Goal: Information Seeking & Learning: Learn about a topic

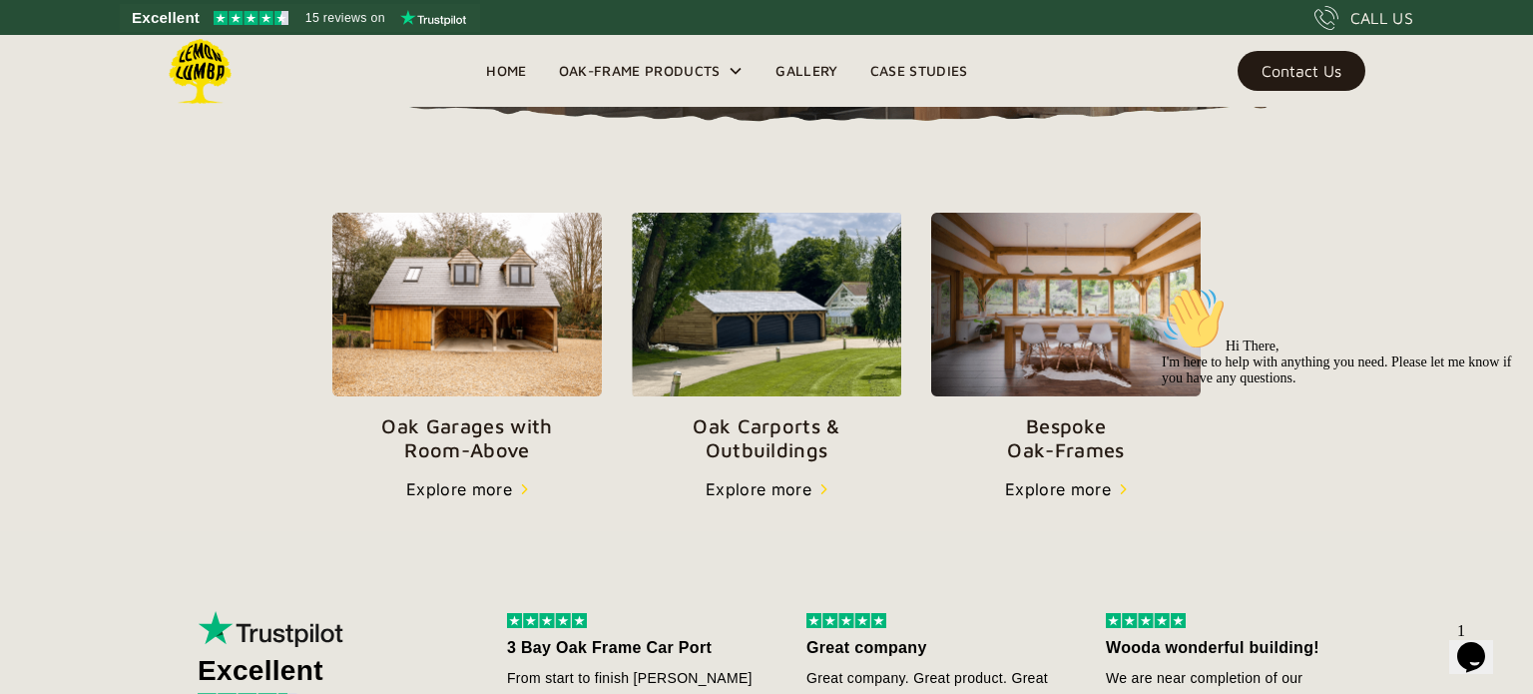
scroll to position [622, 0]
click at [486, 490] on div "Explore more" at bounding box center [459, 488] width 106 height 24
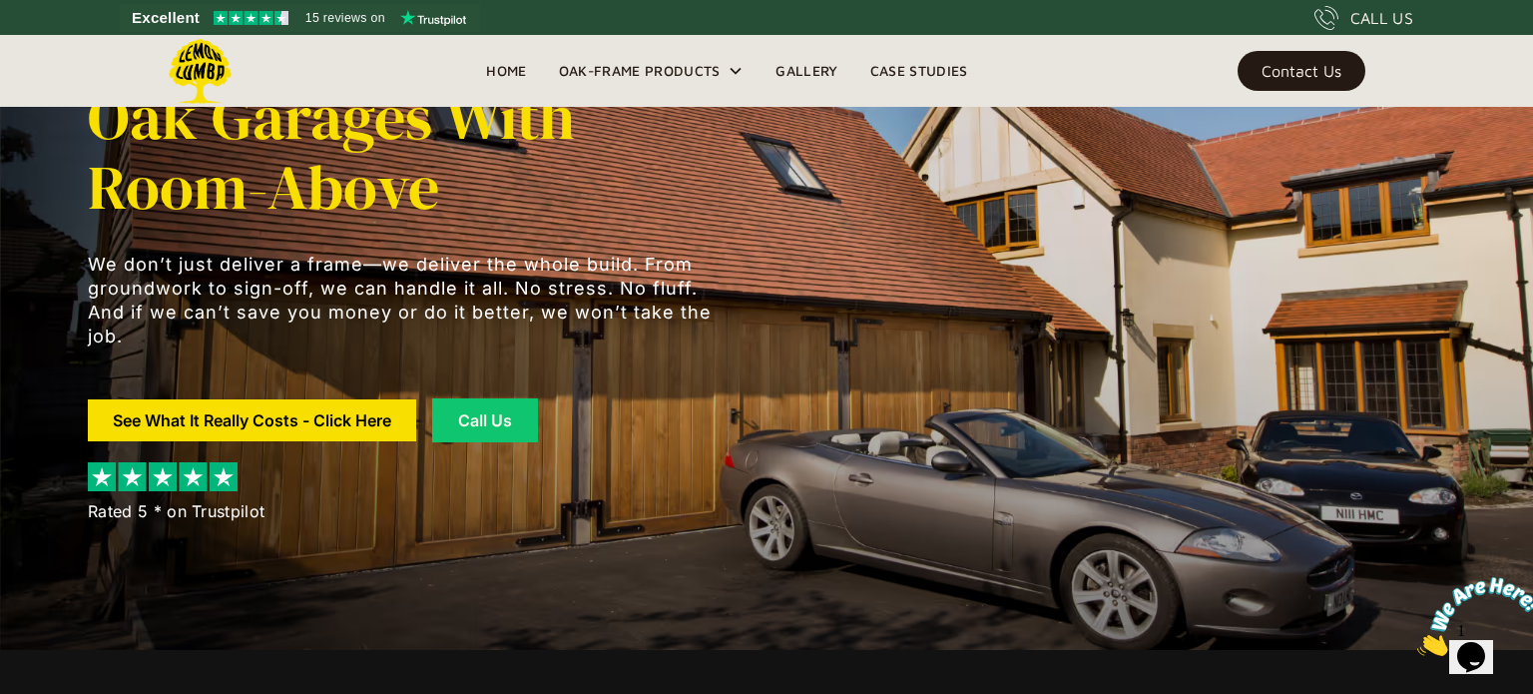
scroll to position [44, 0]
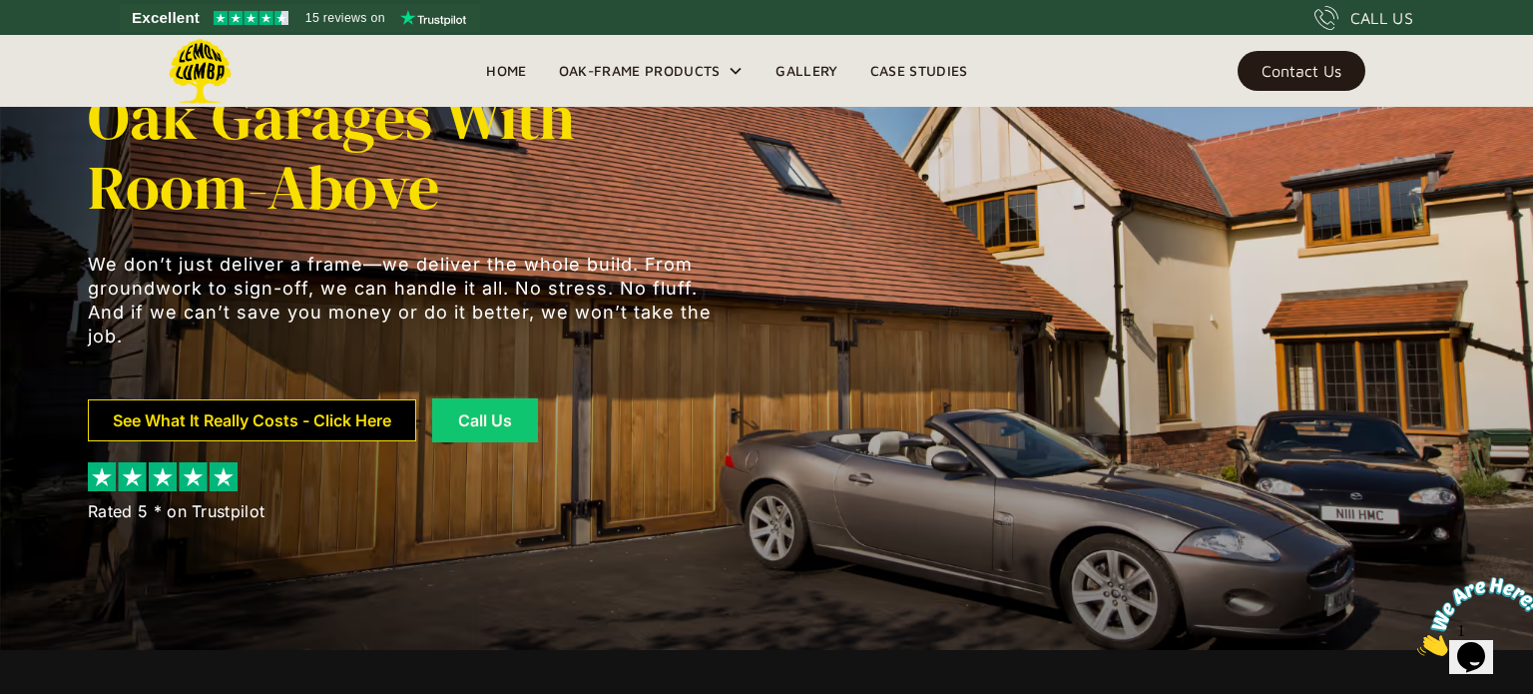
click at [232, 422] on link "See What It Really Costs - Click Here" at bounding box center [252, 420] width 328 height 42
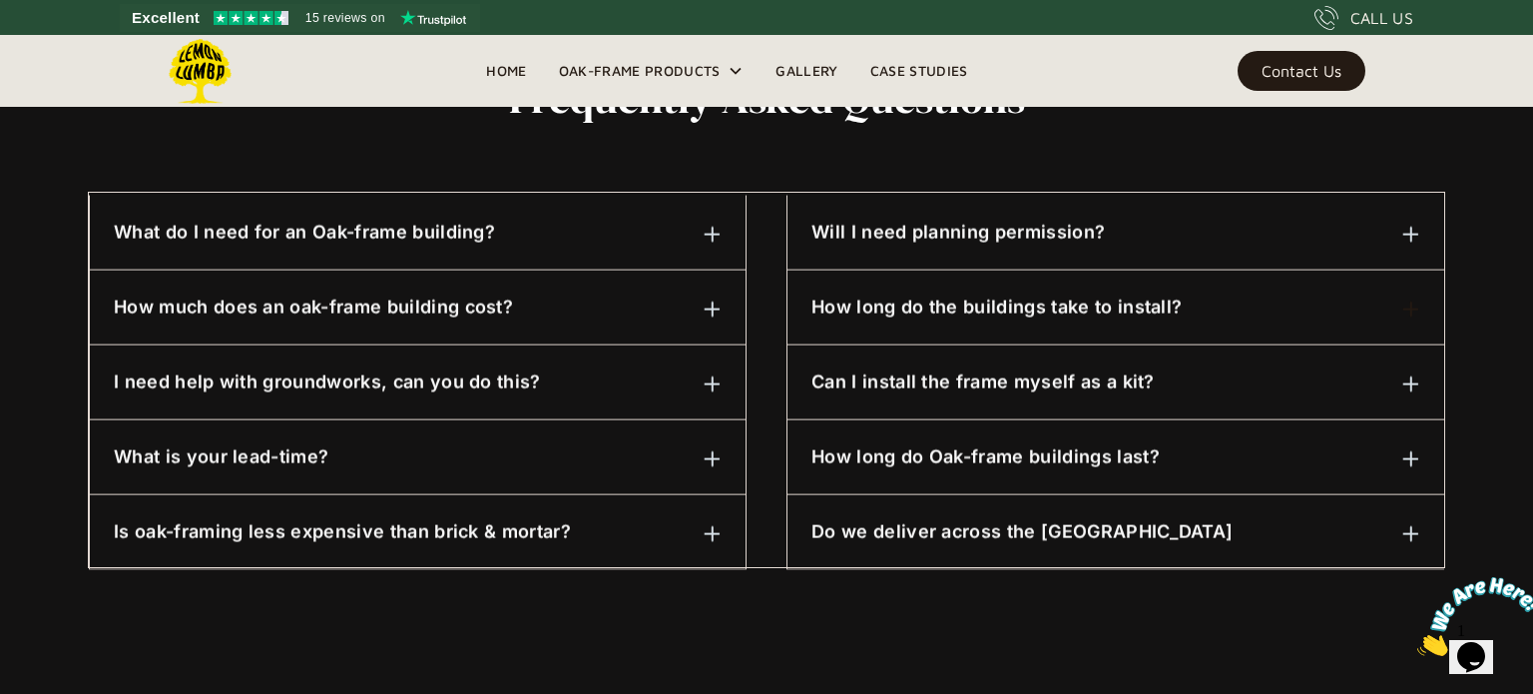
scroll to position [1013, 0]
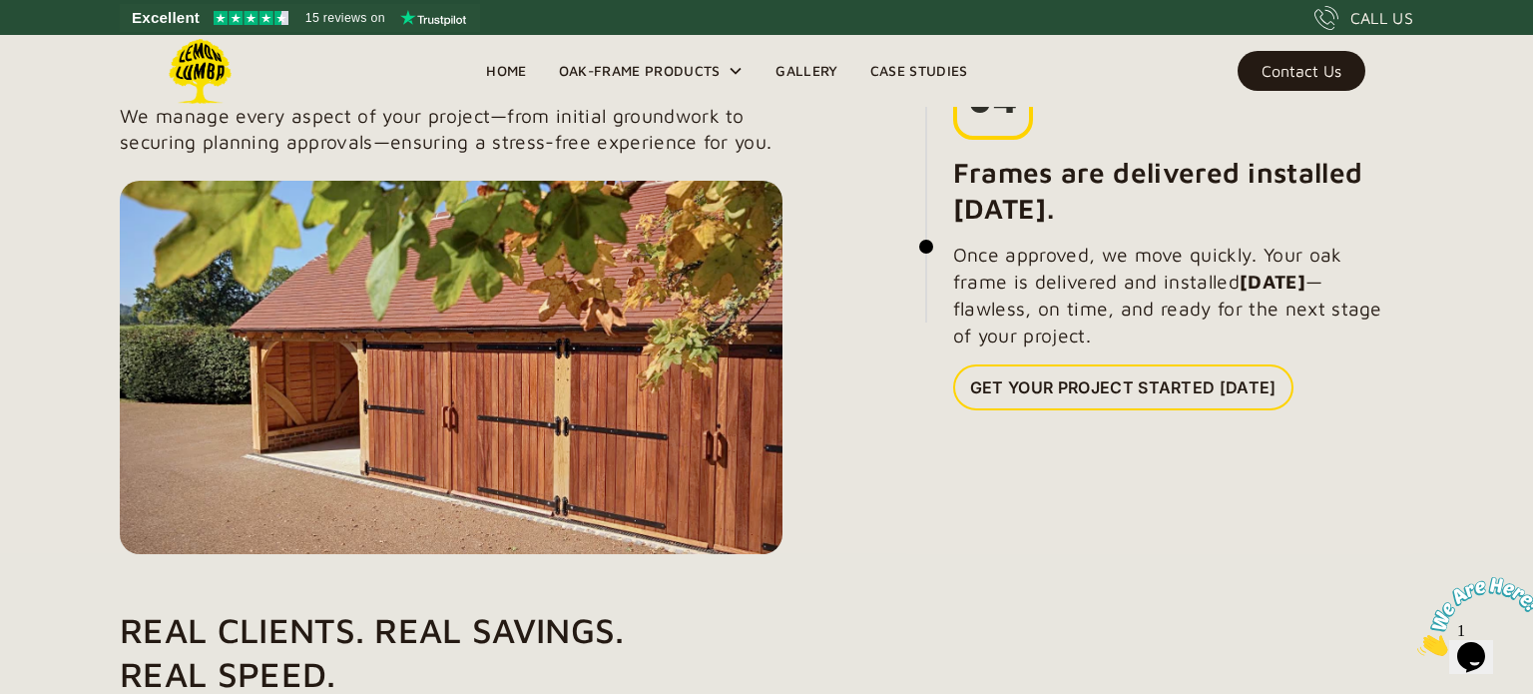
scroll to position [2428, 0]
